Goal: Check status: Check status

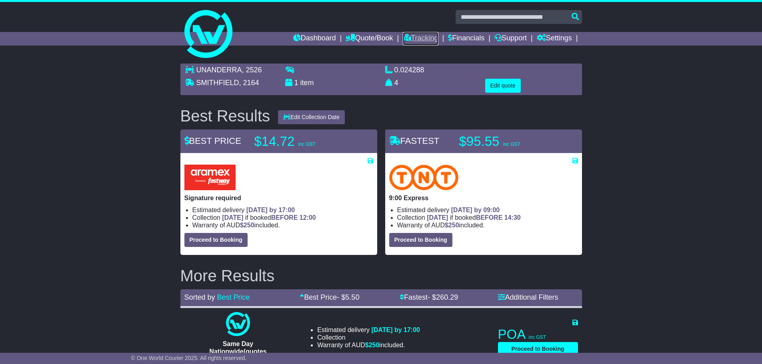
click at [417, 34] on link "Tracking" at bounding box center [420, 39] width 35 height 14
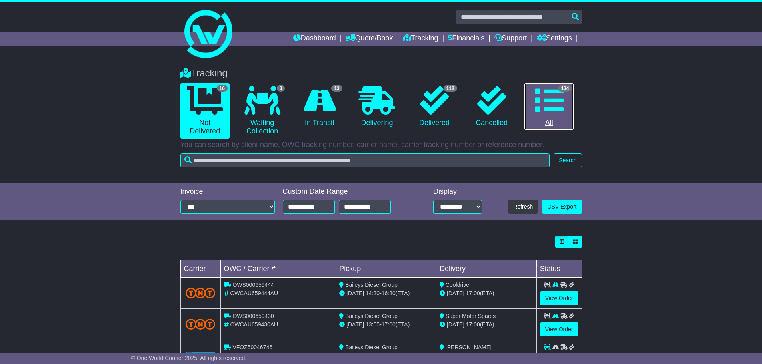
click at [552, 102] on icon at bounding box center [549, 100] width 29 height 29
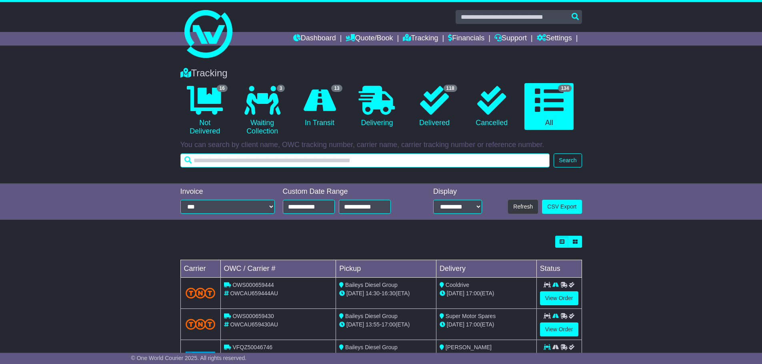
click at [460, 162] on input "text" at bounding box center [365, 161] width 370 height 14
type input "********"
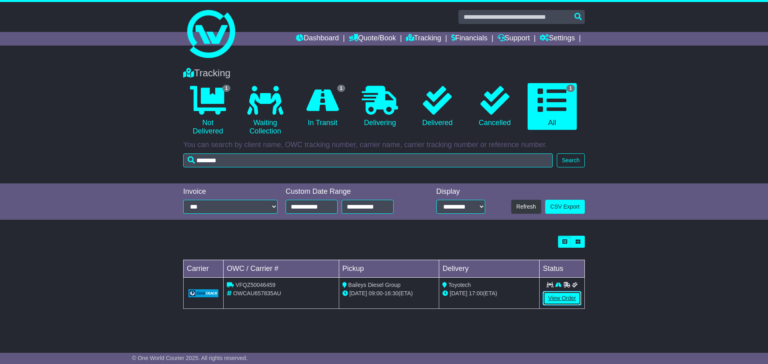
click at [569, 294] on link "View Order" at bounding box center [562, 299] width 38 height 14
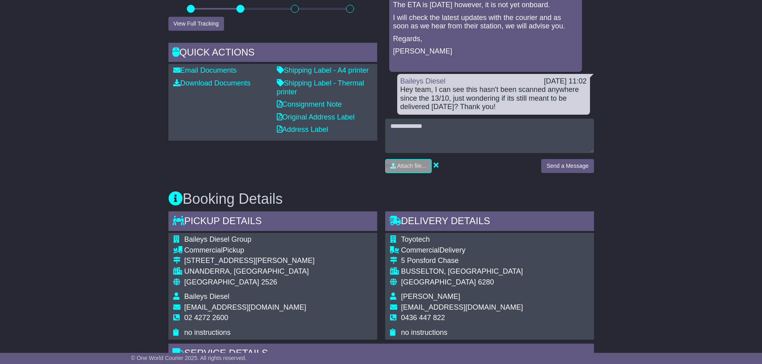
scroll to position [280, 0]
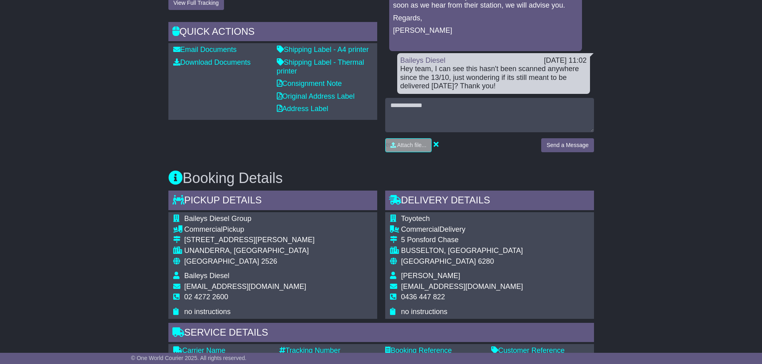
click at [649, 205] on div "Email Download Tracking Pricing Insurance" at bounding box center [381, 302] width 762 height 883
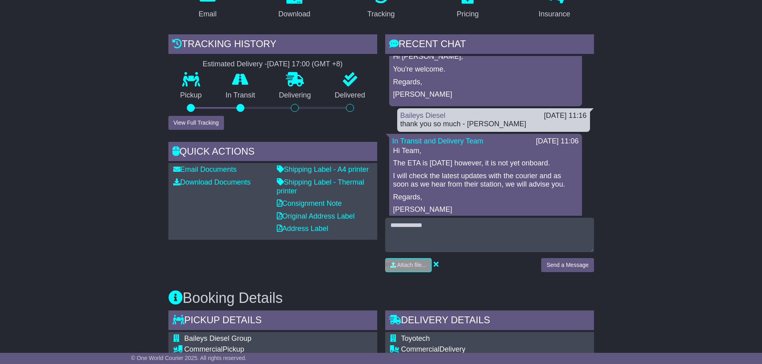
scroll to position [0, 0]
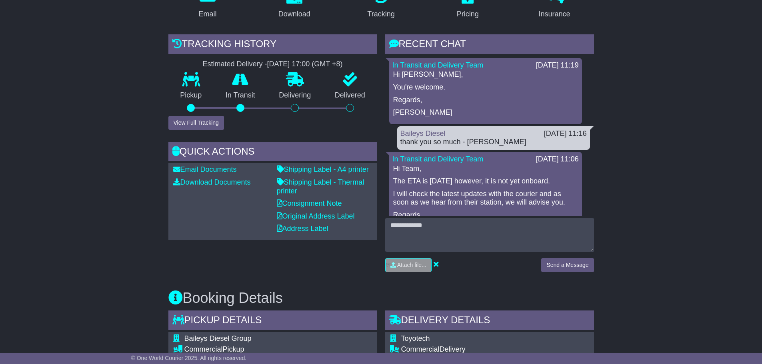
click at [212, 124] on button "View Full Tracking" at bounding box center [196, 123] width 56 height 14
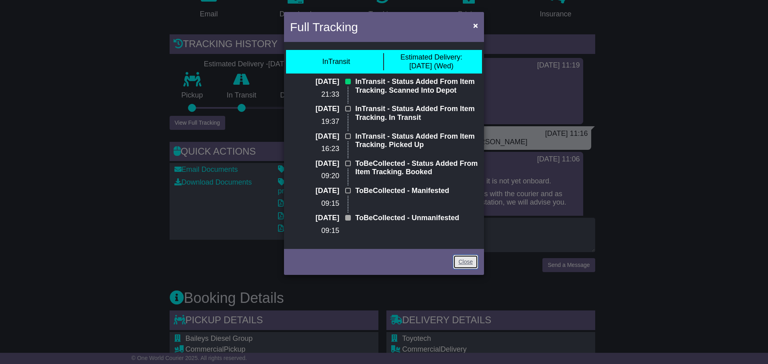
click at [475, 269] on link "Close" at bounding box center [465, 262] width 25 height 14
